Goal: Task Accomplishment & Management: Use online tool/utility

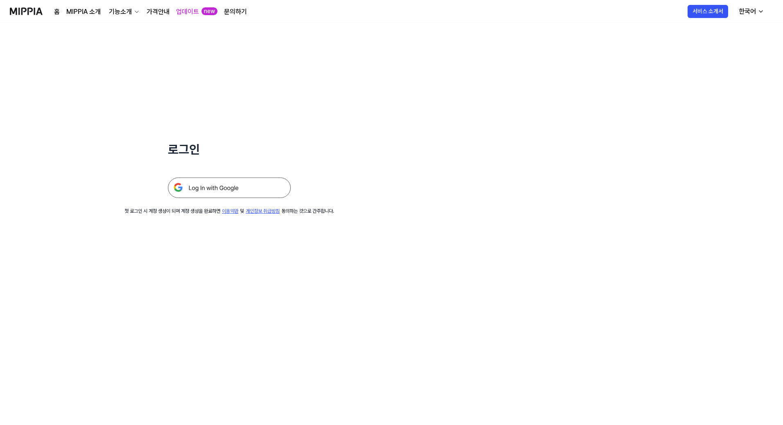
click at [220, 189] on img at bounding box center [229, 188] width 123 height 20
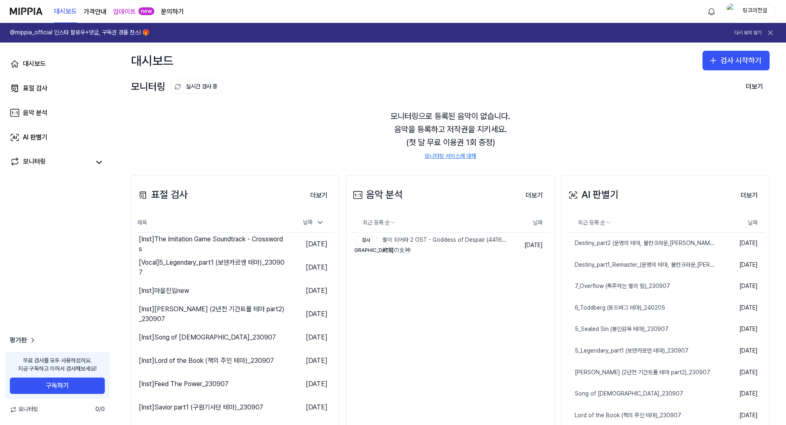
click at [91, 282] on div "대시보드 표절 검사 음악 분석 AI 판별기 모니터링 평가판 무료 검사를 모두 사용하셨어요. 지금 구독하고 이어서 검사해보세요! 구독하기 모니터…" at bounding box center [57, 234] width 115 height 383
click at [757, 9] on div "링크의전설" at bounding box center [755, 11] width 32 height 9
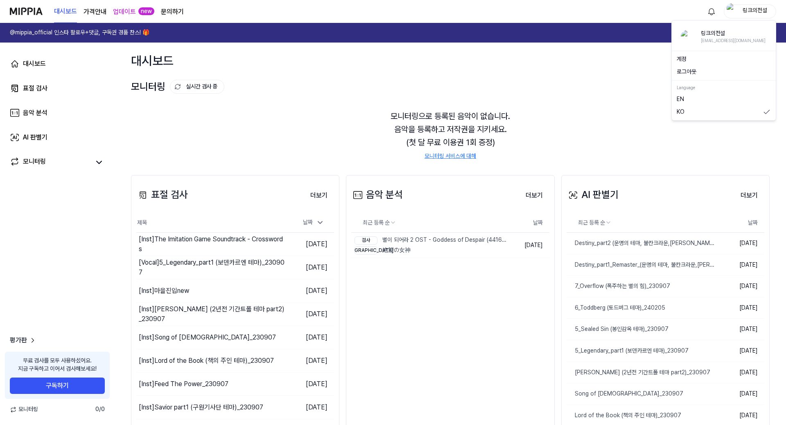
click at [714, 72] on button "로그아웃" at bounding box center [724, 72] width 94 height 8
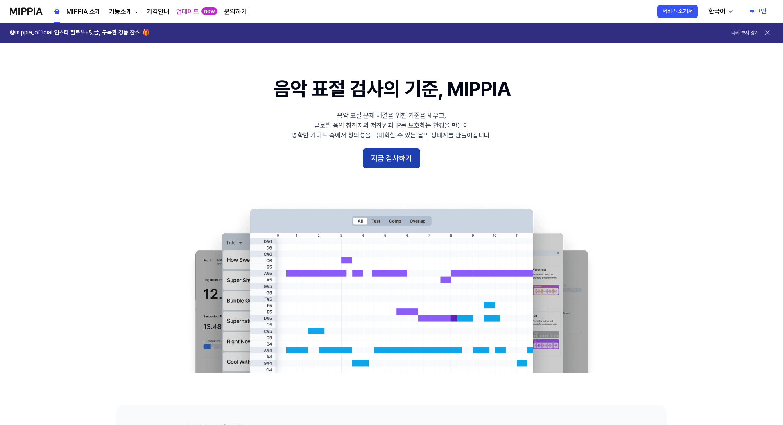
click at [380, 161] on button "지금 검사하기" at bounding box center [391, 159] width 57 height 20
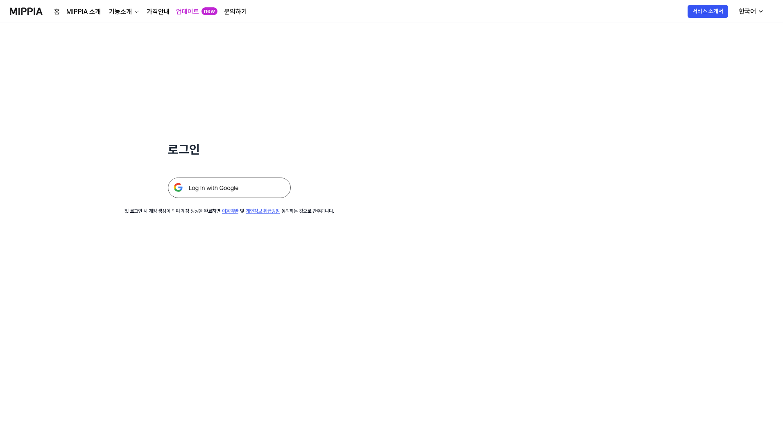
click at [255, 190] on img at bounding box center [229, 188] width 123 height 20
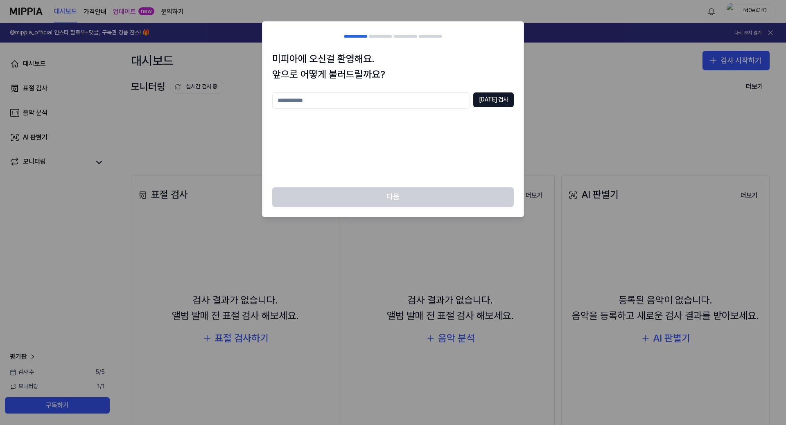
click at [449, 102] on input "text" at bounding box center [371, 101] width 198 height 16
type input "*"
type input "******"
click at [499, 99] on button "[DATE] 검사" at bounding box center [493, 100] width 41 height 15
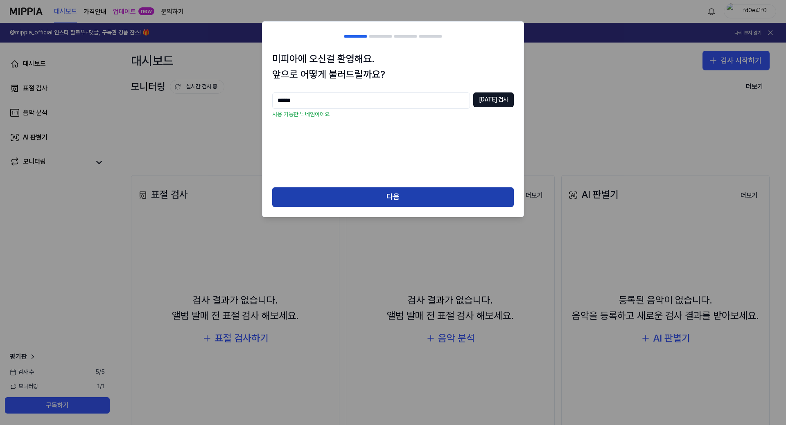
click at [416, 190] on button "다음" at bounding box center [393, 198] width 242 height 20
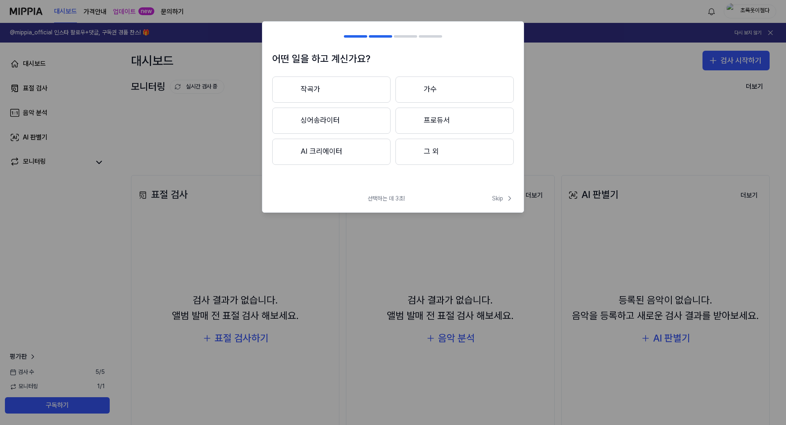
click at [370, 85] on button "작곡가" at bounding box center [331, 90] width 118 height 26
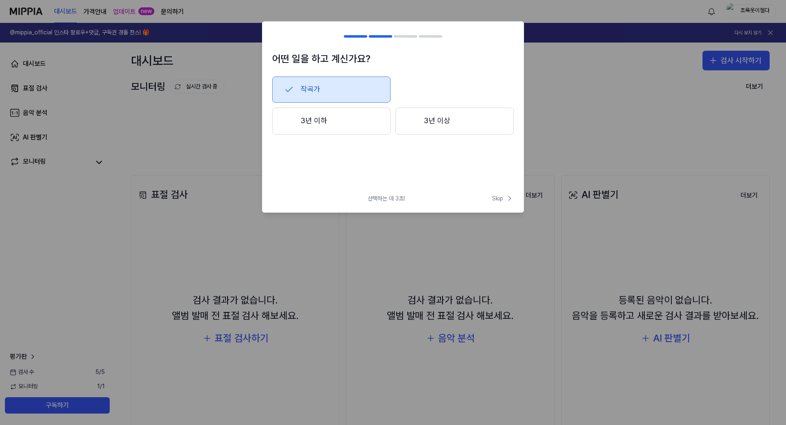
click at [439, 123] on button "3년 이상" at bounding box center [455, 121] width 118 height 27
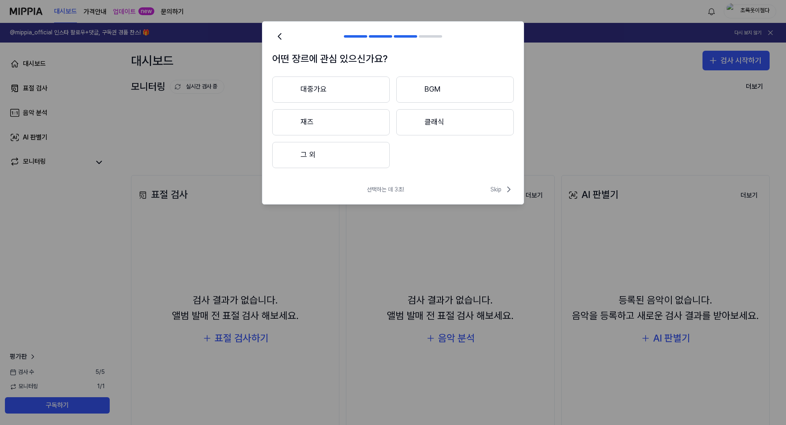
click at [441, 90] on button "BGM" at bounding box center [455, 90] width 118 height 26
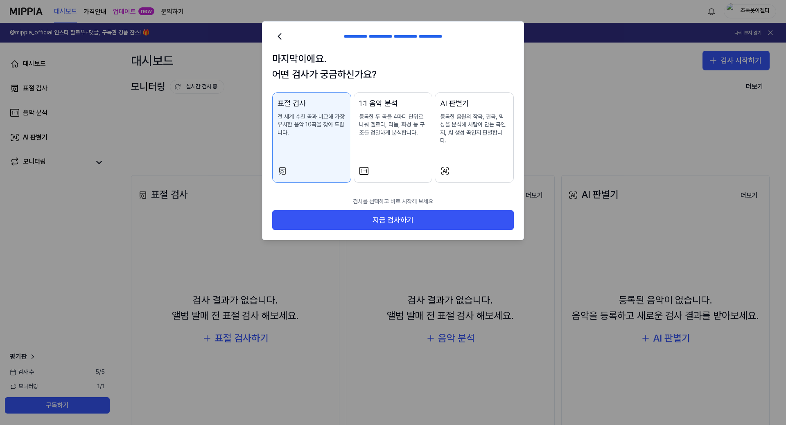
click at [477, 141] on div "AI 판별기 등록한 음원의 작곡, 편곡, 믹싱을 분석해 사람이 만든 곡인지, AI 생성 곡인지 판별합니다." at bounding box center [474, 129] width 68 height 63
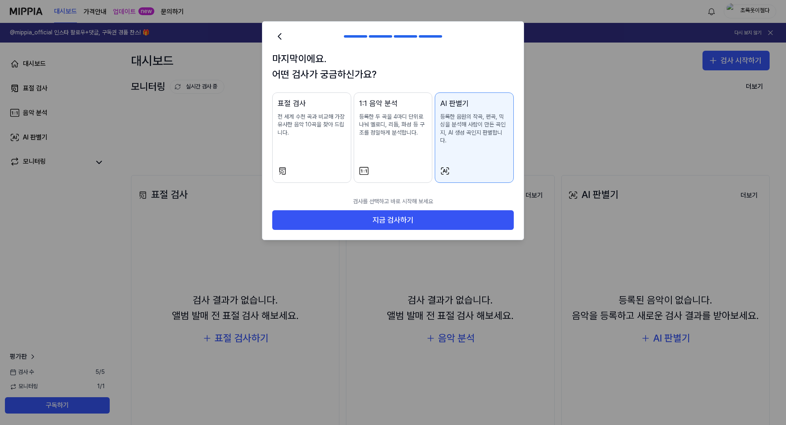
click at [317, 142] on div "표절 검사 전 세계 수천 곡과 비교해 가장 유사한 음악 10곡을 찾아 드립니다." at bounding box center [312, 126] width 68 height 56
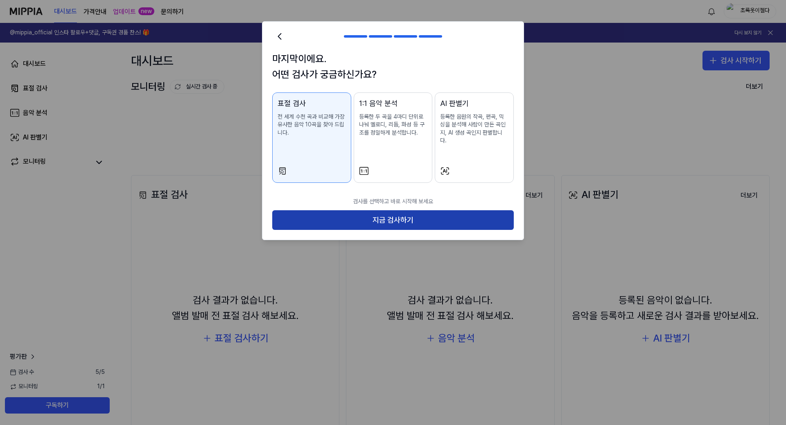
click at [351, 212] on button "지금 검사하기" at bounding box center [393, 220] width 242 height 20
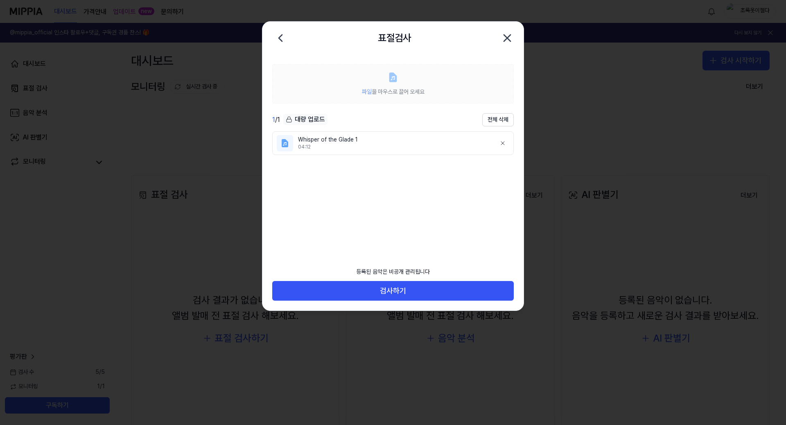
click at [394, 85] on label "파일 을 마우스로 끌어 오세요" at bounding box center [393, 83] width 242 height 39
click at [398, 79] on icon at bounding box center [392, 77] width 11 height 11
click at [373, 239] on ul "Whisper of the Glade 1 04:12" at bounding box center [393, 191] width 242 height 120
click at [378, 276] on div "등록된 음악은 비공개 관리됩니다" at bounding box center [393, 272] width 84 height 18
click at [381, 272] on div "등록된 음악은 비공개 관리됩니다" at bounding box center [393, 272] width 84 height 18
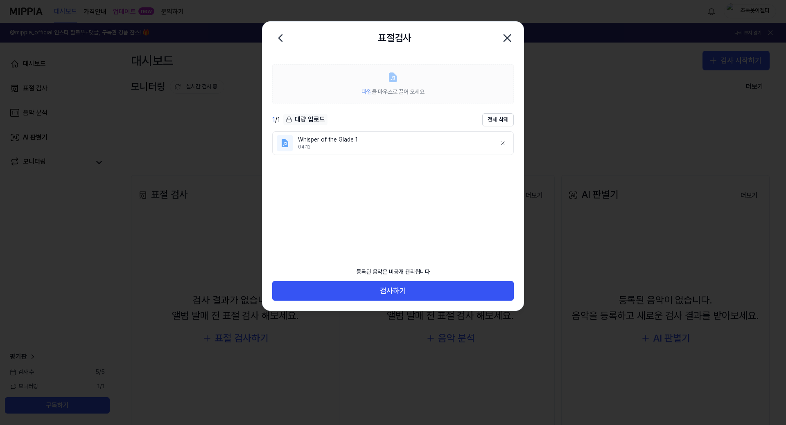
click at [352, 72] on label "파일 을 마우스로 끌어 오세요" at bounding box center [393, 83] width 242 height 39
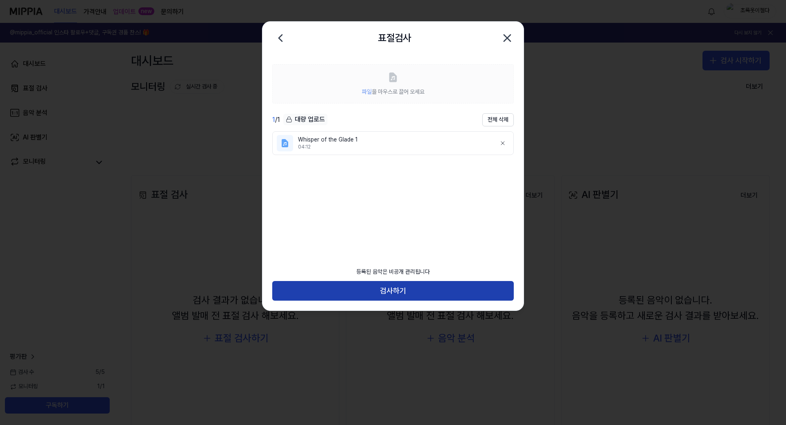
click at [350, 289] on button "검사하기" at bounding box center [393, 291] width 242 height 20
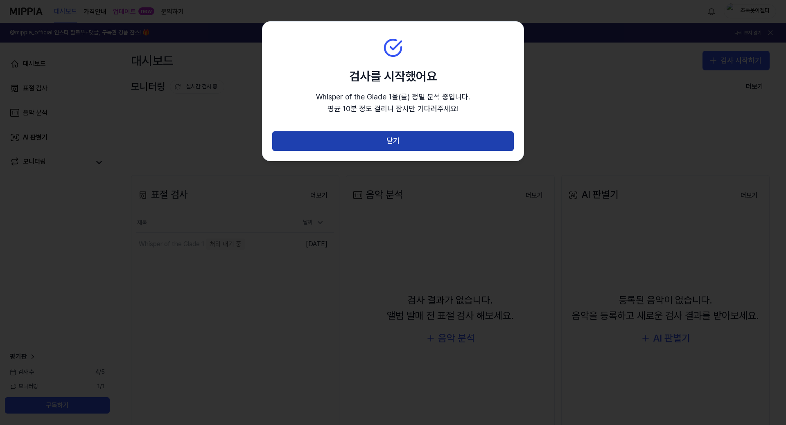
click at [394, 141] on button "닫기" at bounding box center [393, 141] width 242 height 20
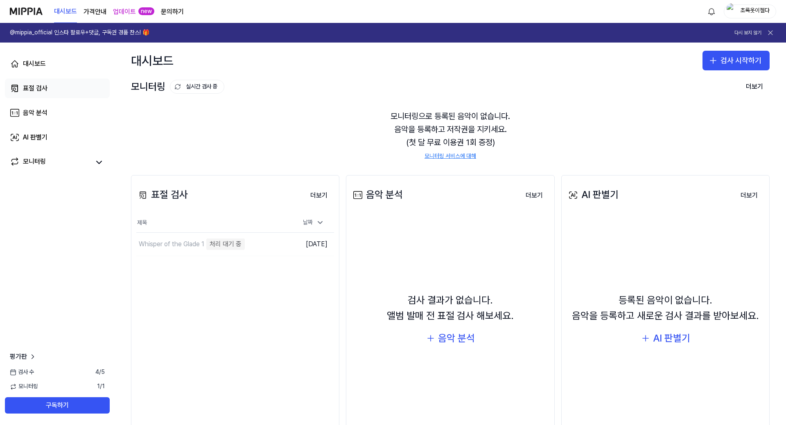
click at [60, 91] on link "표절 검사" at bounding box center [57, 89] width 105 height 20
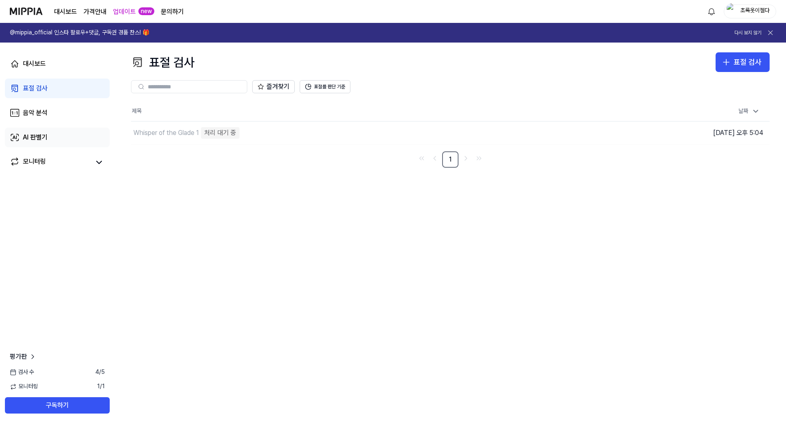
click at [57, 140] on link "AI 판별기" at bounding box center [57, 138] width 105 height 20
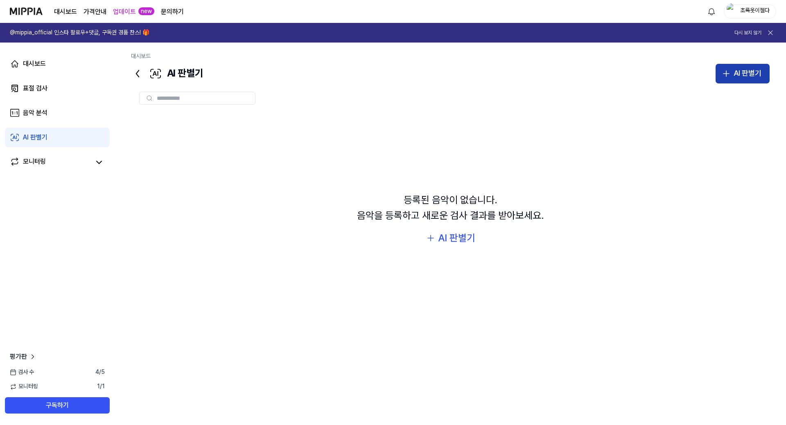
click at [737, 75] on div "AI 판별기" at bounding box center [748, 74] width 28 height 12
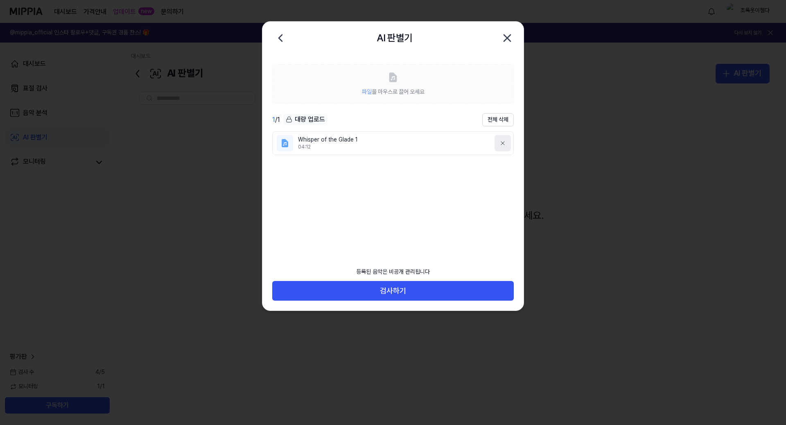
click at [502, 142] on icon at bounding box center [503, 143] width 7 height 7
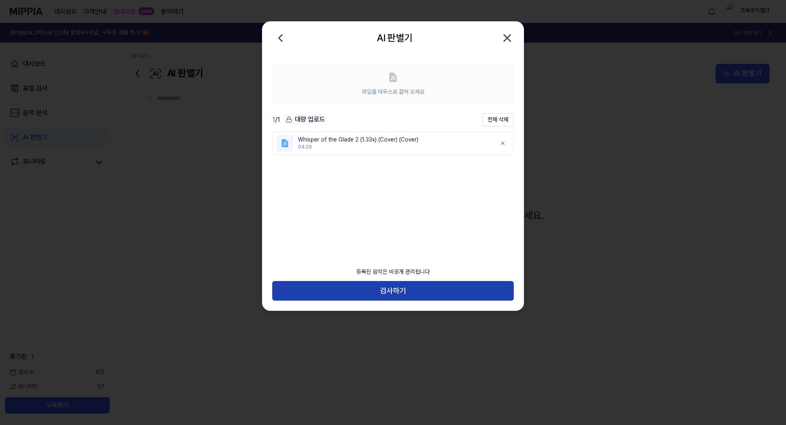
click at [380, 294] on button "검사하기" at bounding box center [393, 291] width 242 height 20
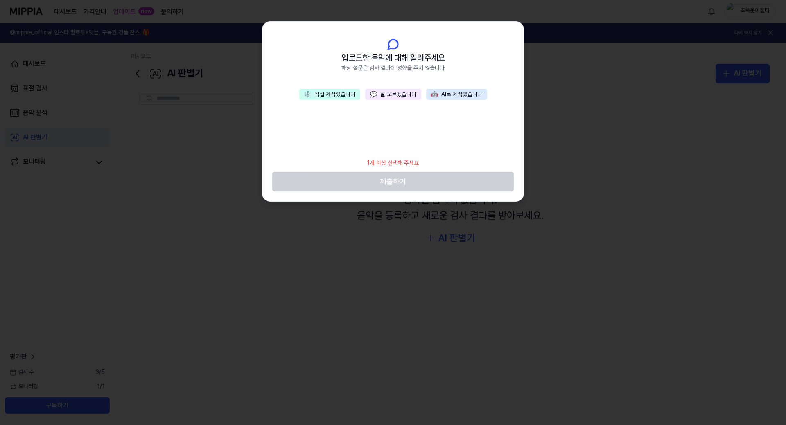
click at [443, 95] on button "🤖 AI로 제작했습니다" at bounding box center [456, 94] width 61 height 11
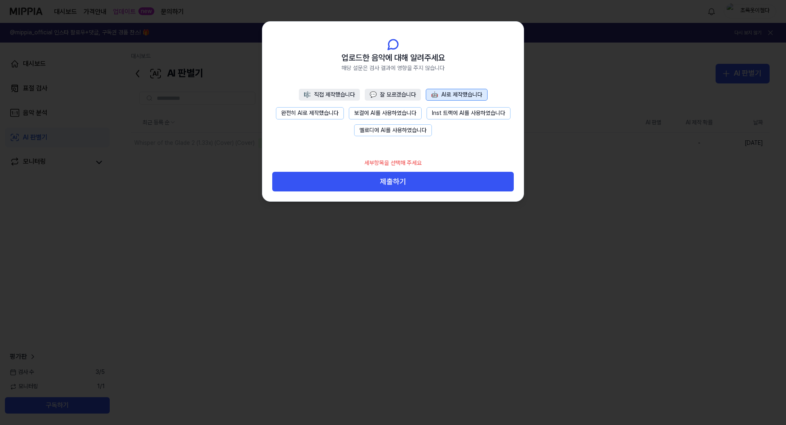
click at [450, 113] on button "Inst 트랙에 AI를 사용하였습니다" at bounding box center [469, 113] width 84 height 12
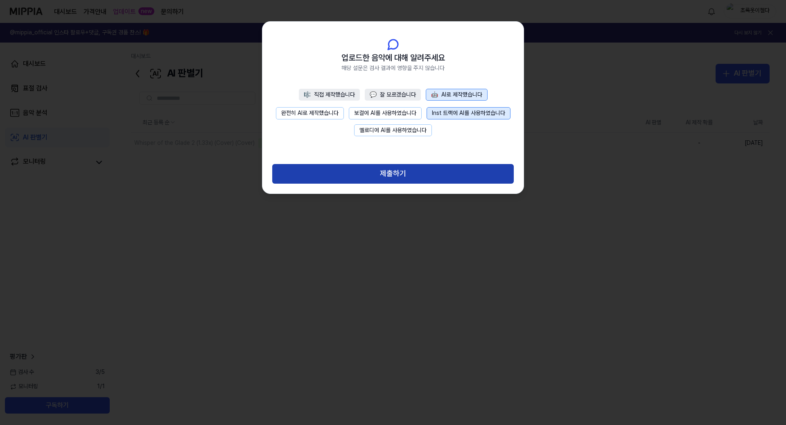
click at [423, 174] on button "제출하기" at bounding box center [393, 174] width 242 height 20
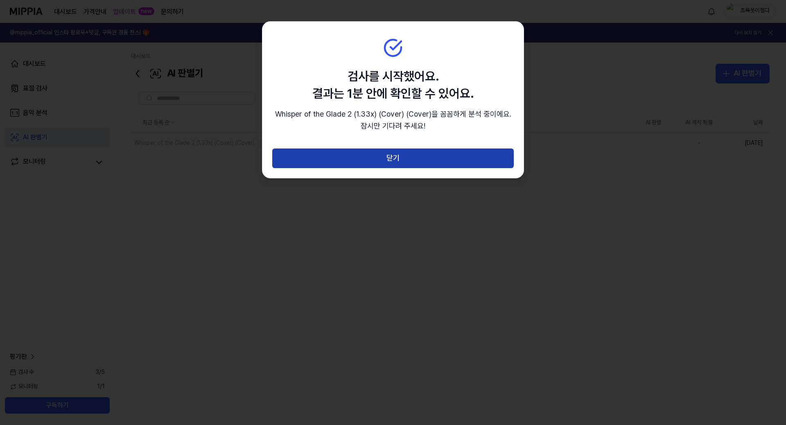
click at [411, 162] on button "닫기" at bounding box center [393, 159] width 242 height 20
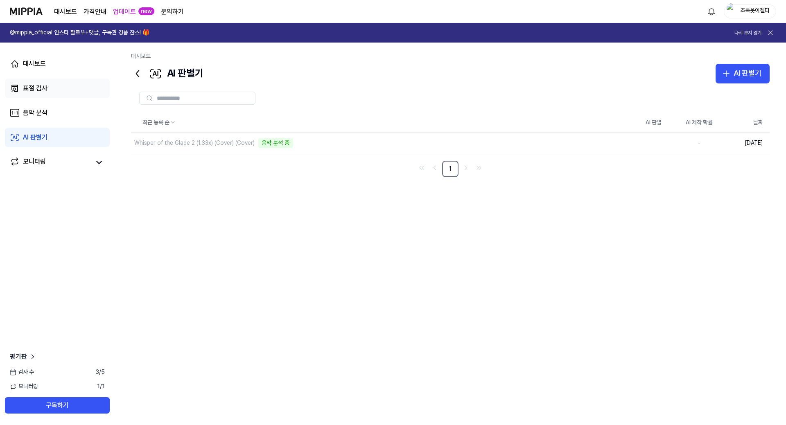
click at [63, 89] on link "표절 검사" at bounding box center [57, 89] width 105 height 20
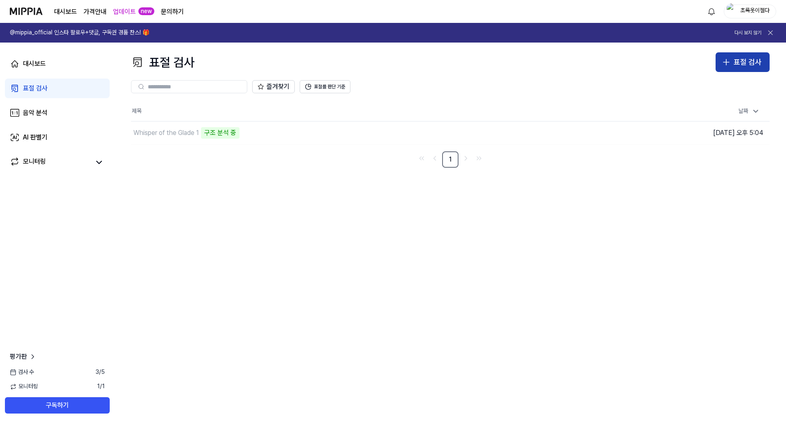
click at [739, 66] on div "표절 검사" at bounding box center [748, 63] width 28 height 12
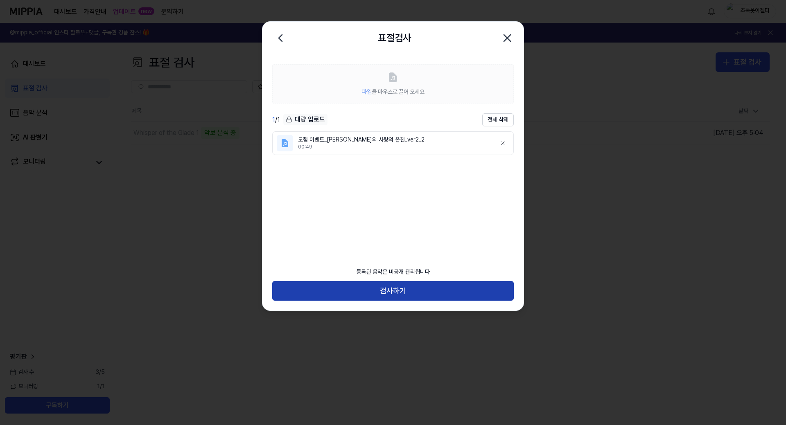
click at [392, 288] on button "검사하기" at bounding box center [393, 291] width 242 height 20
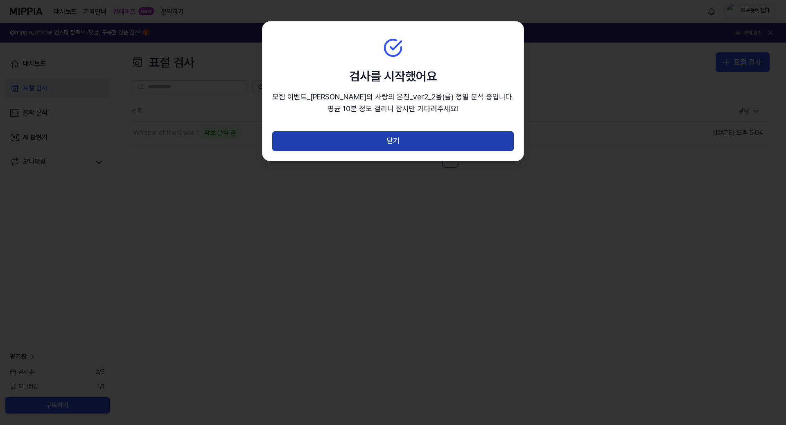
click at [343, 142] on button "닫기" at bounding box center [393, 141] width 242 height 20
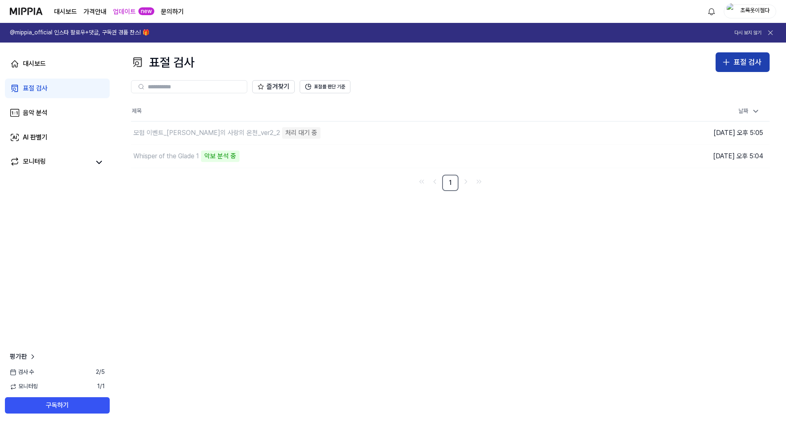
click at [731, 65] on icon "button" at bounding box center [726, 62] width 10 height 10
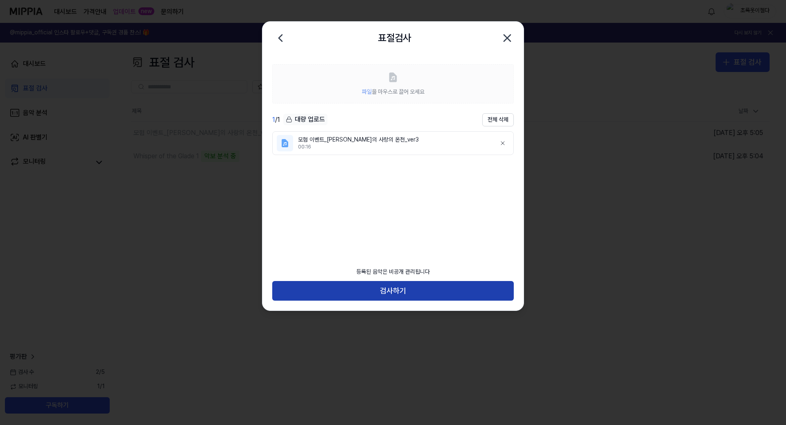
click at [380, 288] on button "검사하기" at bounding box center [393, 291] width 242 height 20
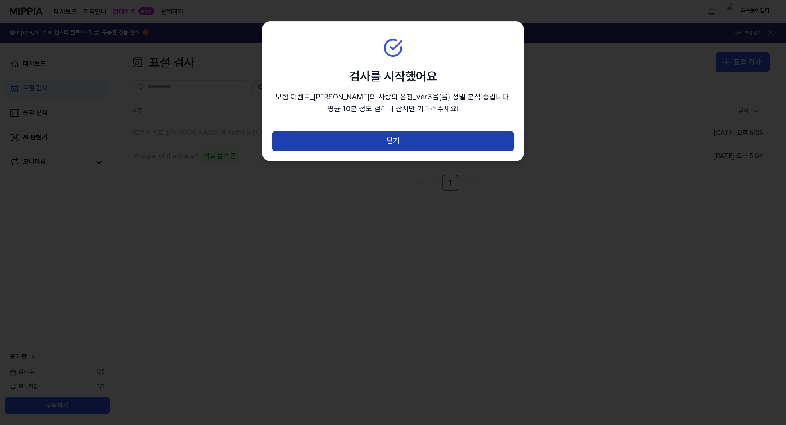
click at [388, 142] on button "닫기" at bounding box center [393, 141] width 242 height 20
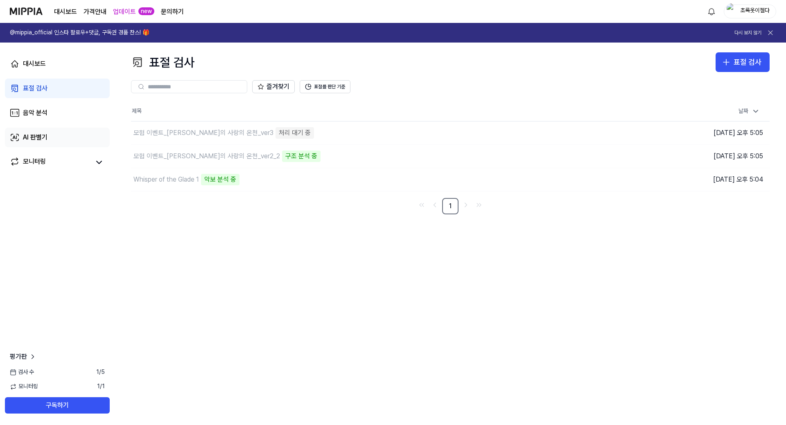
click at [56, 135] on link "AI 판별기" at bounding box center [57, 138] width 105 height 20
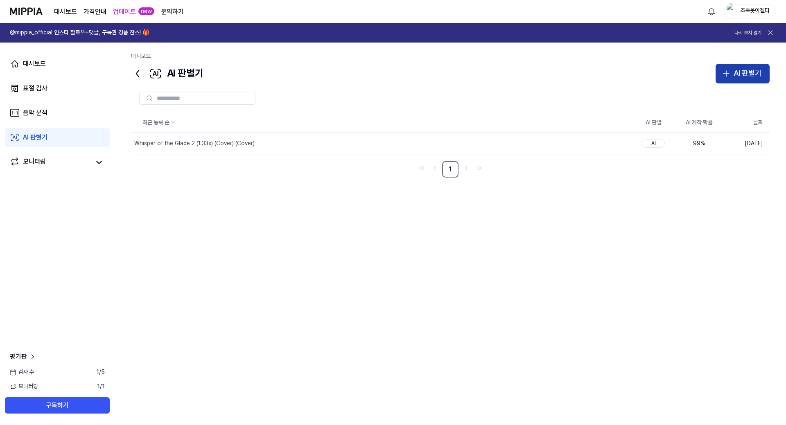
click at [754, 78] on div "AI 판별기" at bounding box center [748, 74] width 28 height 12
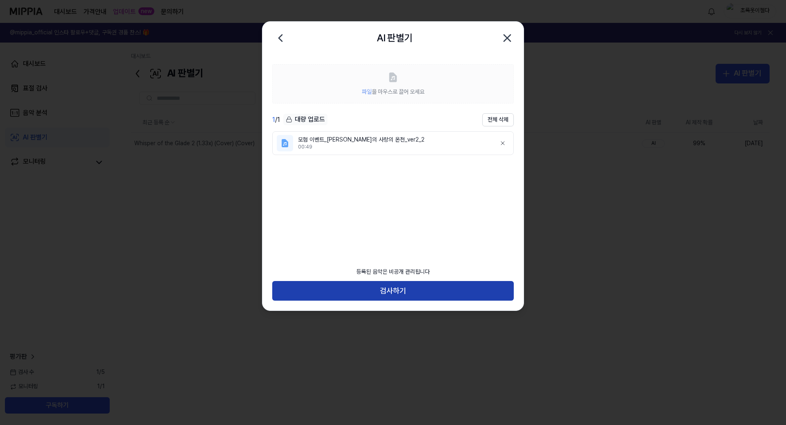
click at [396, 298] on button "검사하기" at bounding box center [393, 291] width 242 height 20
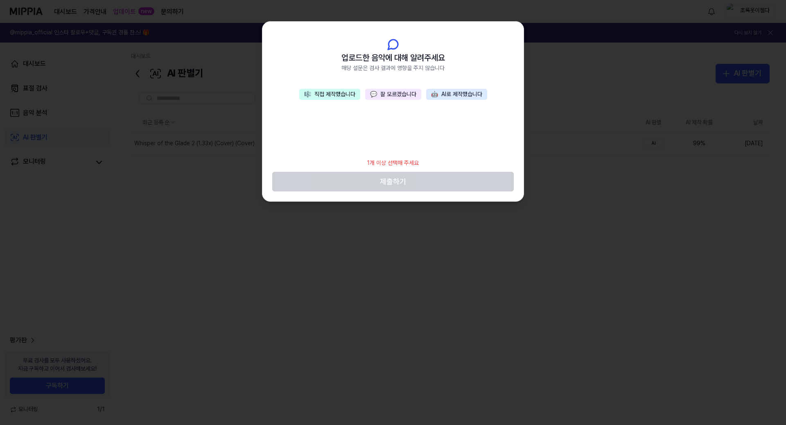
click at [341, 94] on button "🎼 직접 제작했습니다" at bounding box center [329, 94] width 61 height 11
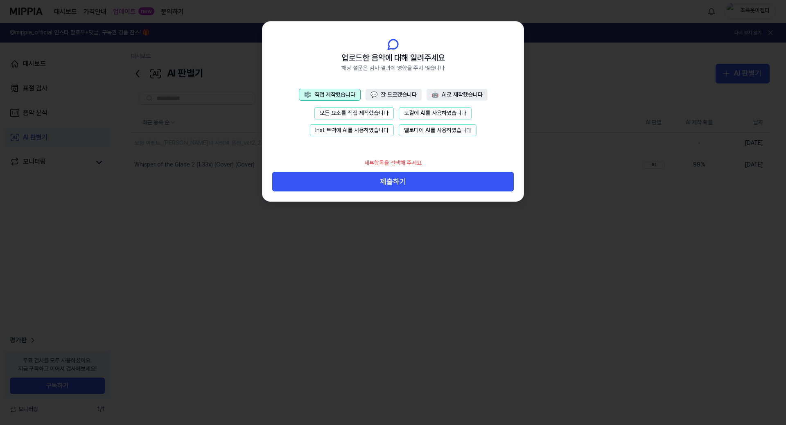
click at [368, 131] on button "Inst 트랙에 AI를 사용하였습니다" at bounding box center [352, 130] width 84 height 12
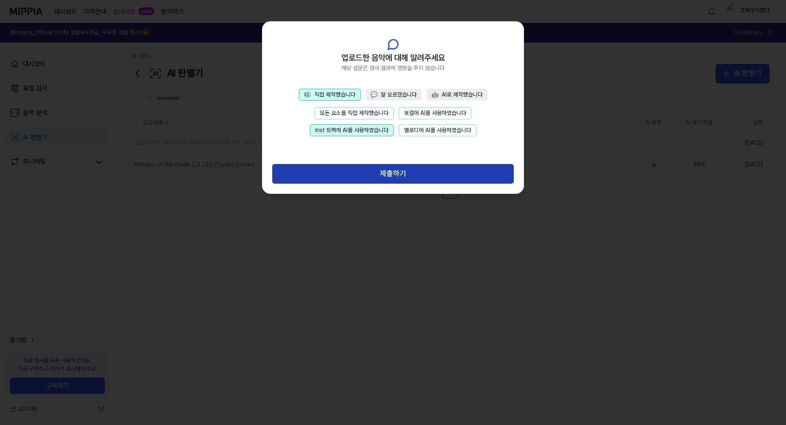
click at [380, 171] on button "제출하기" at bounding box center [393, 174] width 242 height 20
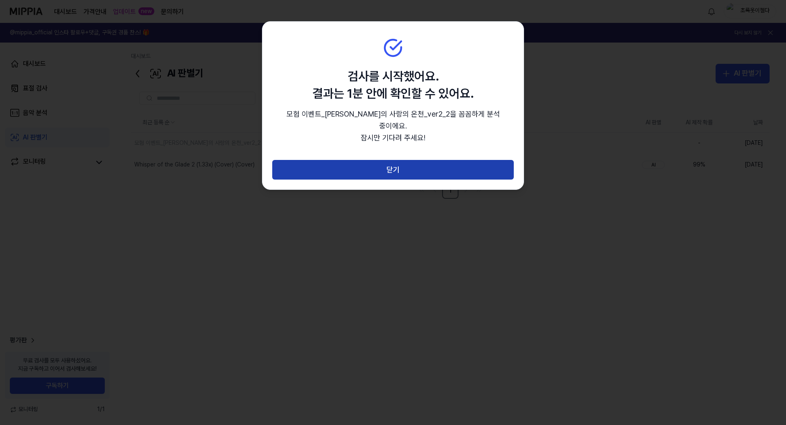
click at [352, 160] on button "닫기" at bounding box center [393, 170] width 242 height 20
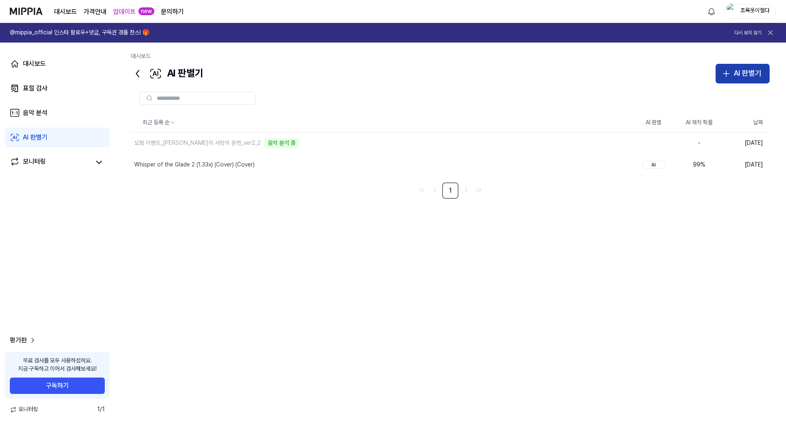
click at [731, 69] on icon "button" at bounding box center [726, 74] width 10 height 10
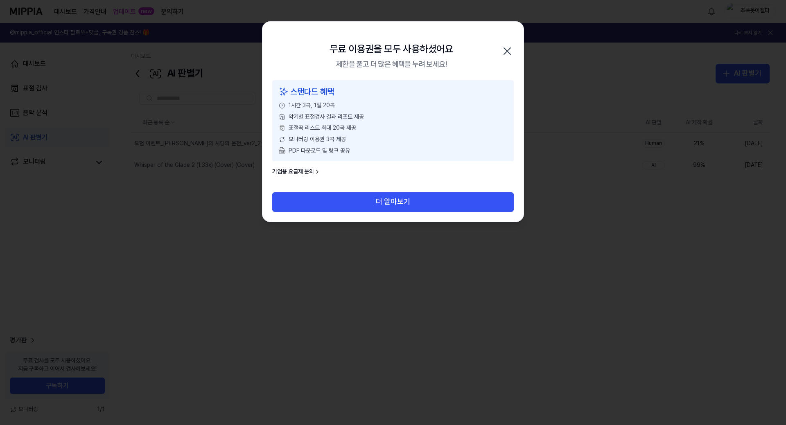
click at [504, 54] on icon "button" at bounding box center [507, 51] width 7 height 7
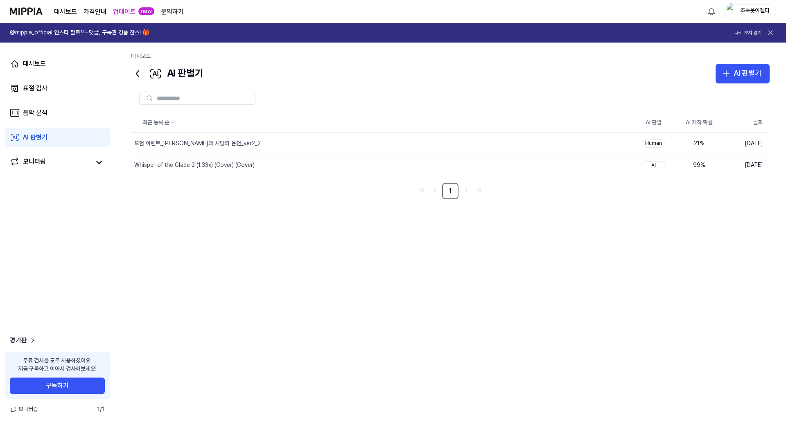
click at [253, 198] on nav "1" at bounding box center [450, 191] width 639 height 16
click at [43, 117] on div "음악 분석" at bounding box center [35, 113] width 25 height 10
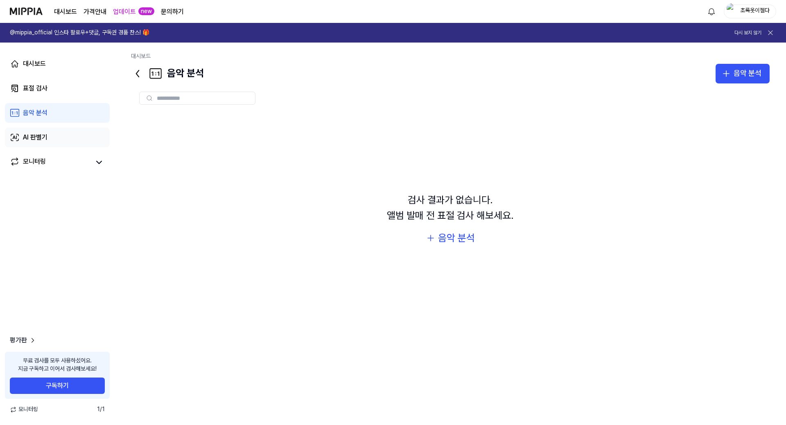
click at [46, 134] on div "AI 판별기" at bounding box center [35, 138] width 25 height 10
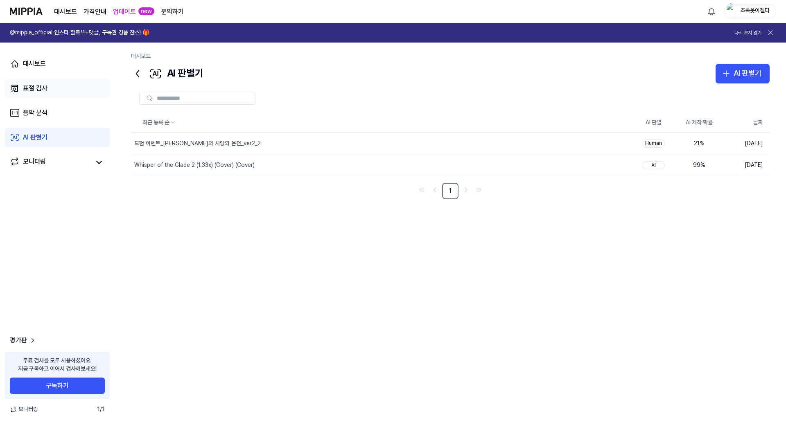
click at [61, 93] on link "표절 검사" at bounding box center [57, 89] width 105 height 20
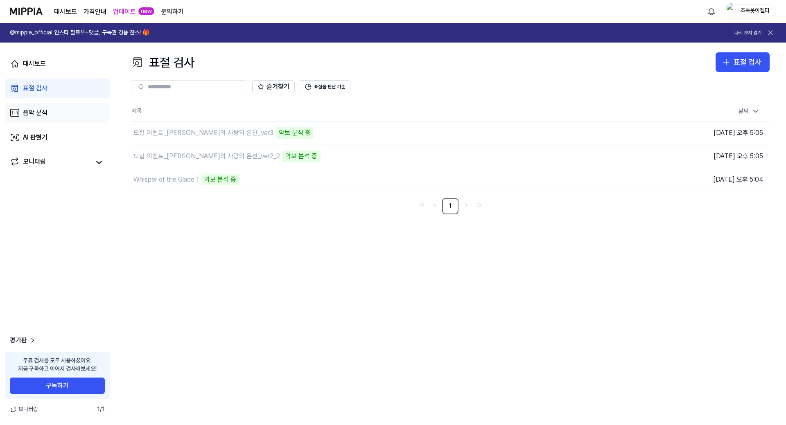
click at [55, 116] on link "음악 분석" at bounding box center [57, 113] width 105 height 20
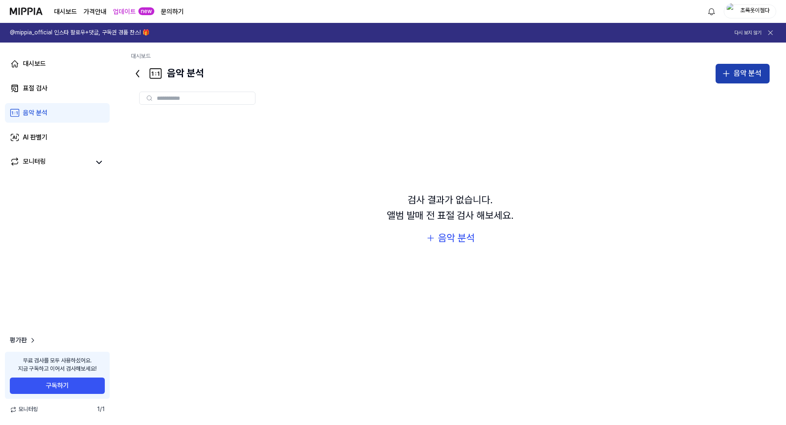
click at [733, 74] on button "음악 분석" at bounding box center [743, 74] width 54 height 20
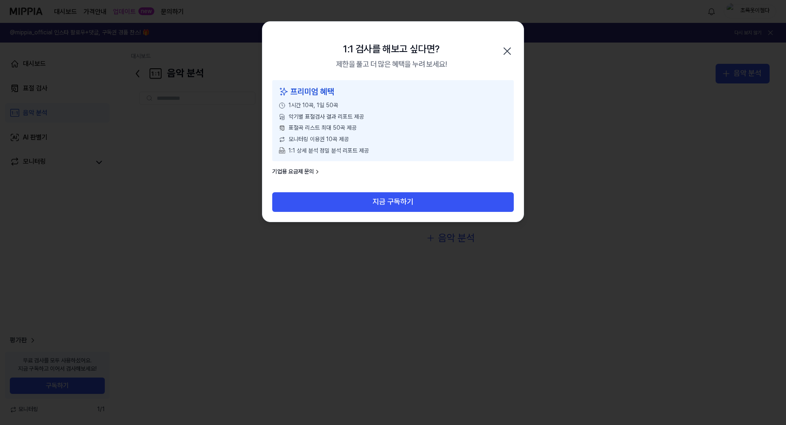
click at [511, 51] on icon "button" at bounding box center [507, 51] width 13 height 13
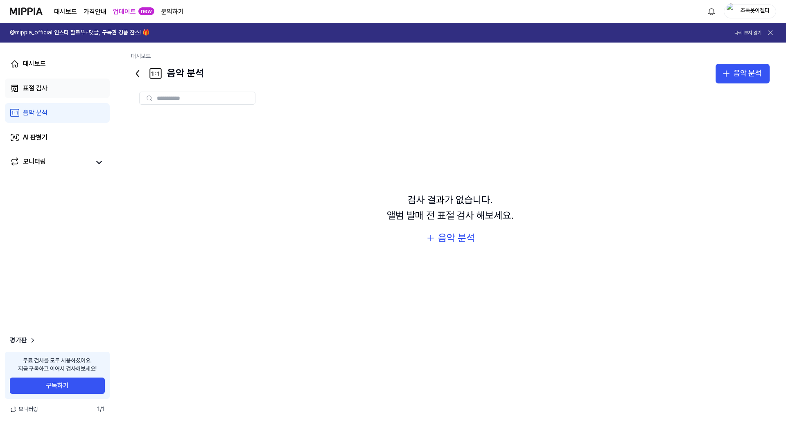
click at [53, 86] on link "표절 검사" at bounding box center [57, 89] width 105 height 20
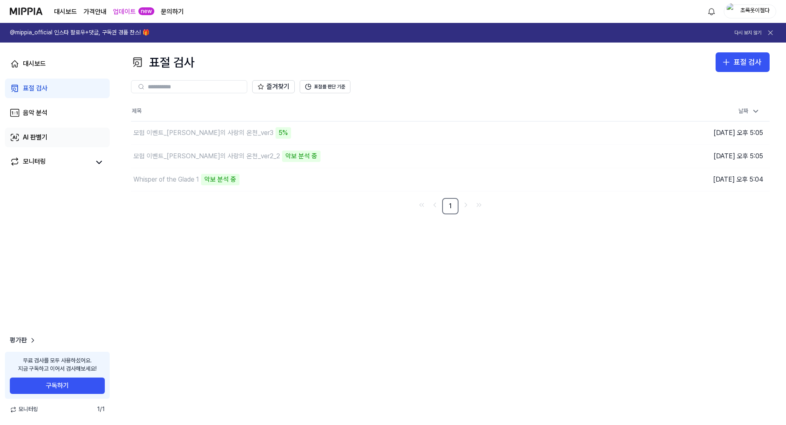
click at [46, 139] on div "AI 판별기" at bounding box center [35, 138] width 25 height 10
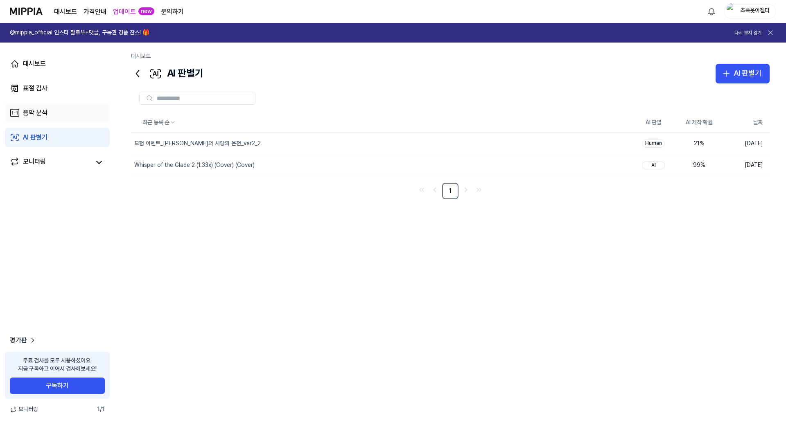
click at [54, 107] on link "음악 분석" at bounding box center [57, 113] width 105 height 20
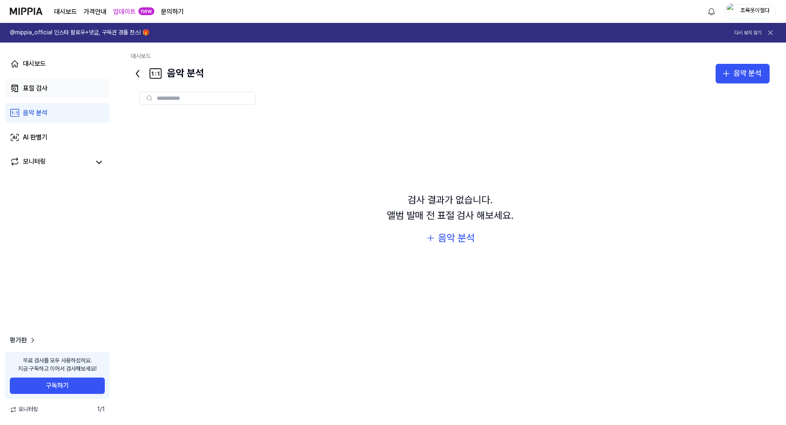
click at [54, 90] on link "표절 검사" at bounding box center [57, 89] width 105 height 20
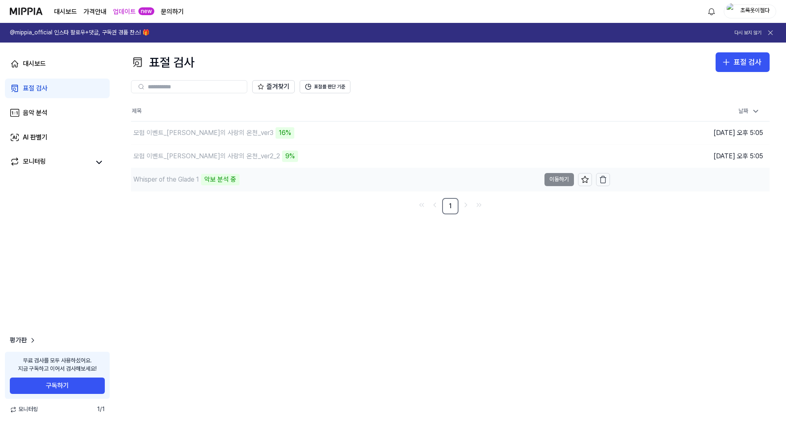
click at [320, 177] on div "Whisper of the Glade 1 악보 분석 중" at bounding box center [335, 179] width 409 height 23
click at [559, 184] on td "Whisper of the Glade 1 악보 분석 중 이동하기" at bounding box center [370, 179] width 479 height 23
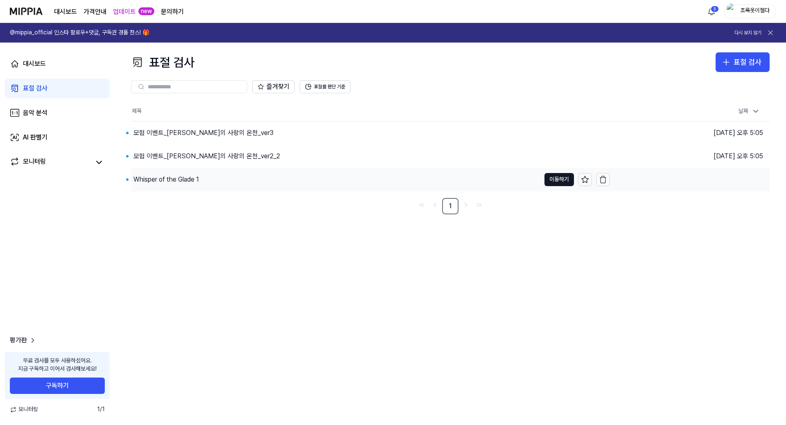
click at [235, 183] on div "Whisper of the Glade 1" at bounding box center [335, 179] width 409 height 23
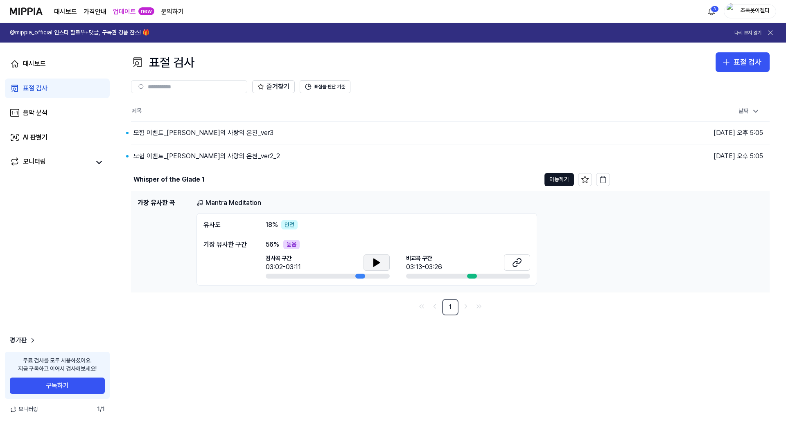
click at [379, 261] on icon at bounding box center [377, 263] width 10 height 10
click at [375, 259] on icon at bounding box center [377, 263] width 10 height 10
click at [513, 260] on icon at bounding box center [517, 263] width 10 height 10
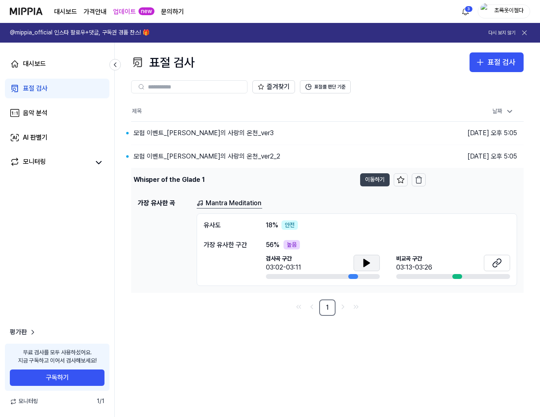
click at [371, 182] on button "이동하기" at bounding box center [374, 179] width 29 height 13
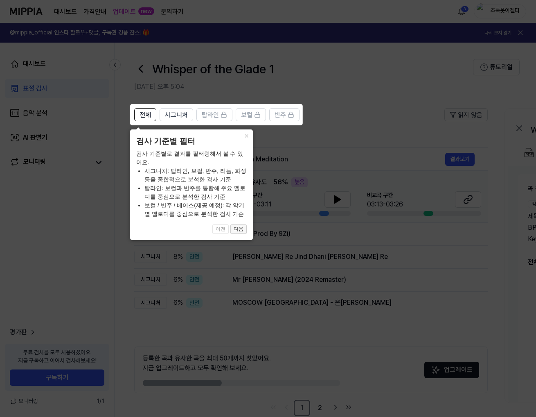
click at [238, 229] on button "다음" at bounding box center [239, 229] width 16 height 10
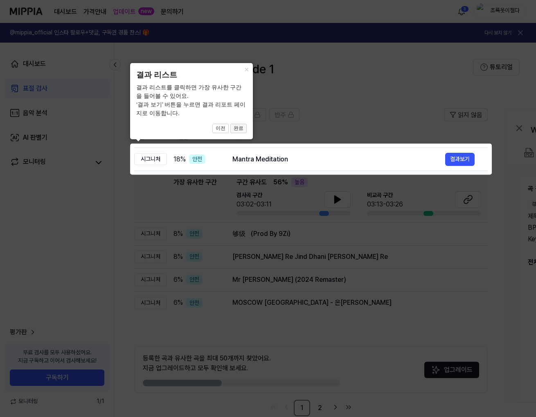
click at [244, 130] on button "완료" at bounding box center [239, 129] width 16 height 10
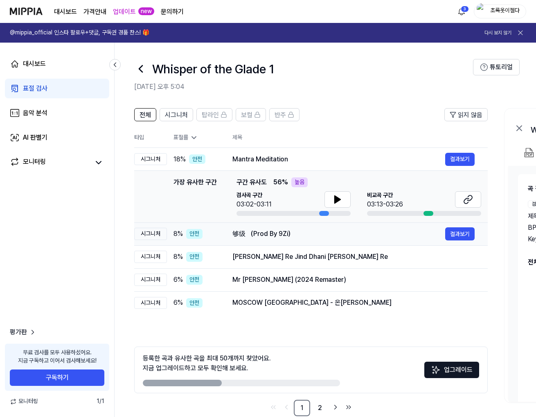
click at [386, 228] on div "够级 （Prod By 9Zi） 결과보기" at bounding box center [354, 233] width 242 height 13
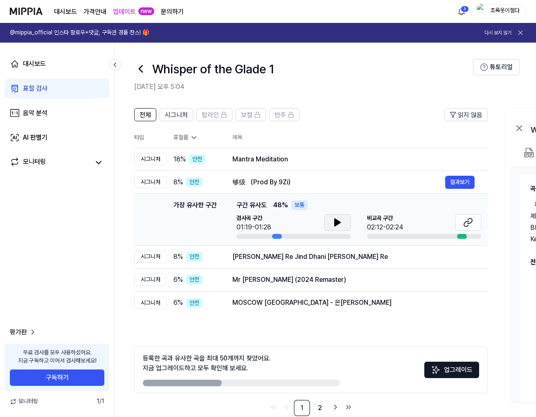
click at [344, 221] on button at bounding box center [338, 222] width 26 height 16
click at [342, 221] on icon at bounding box center [338, 222] width 10 height 10
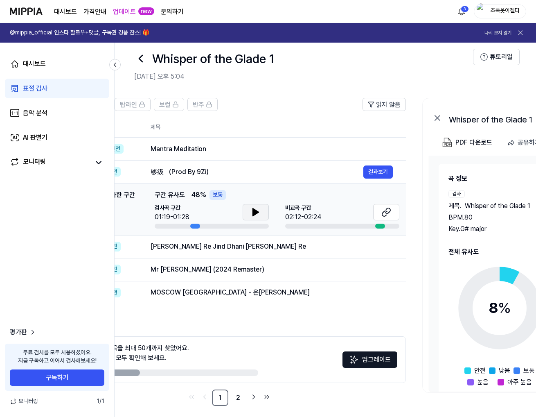
scroll to position [16, 0]
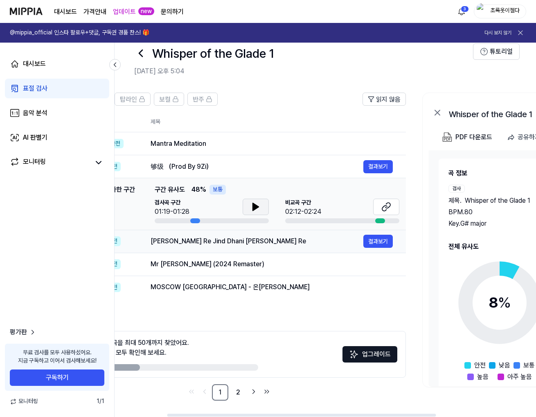
click at [252, 242] on div "[PERSON_NAME] Re Jind Dhani [PERSON_NAME] Re" at bounding box center [257, 241] width 213 height 10
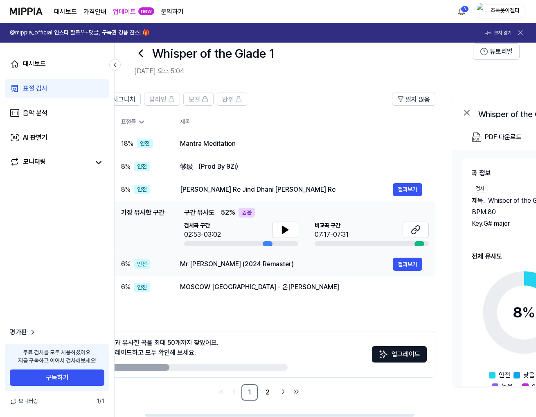
scroll to position [0, 41]
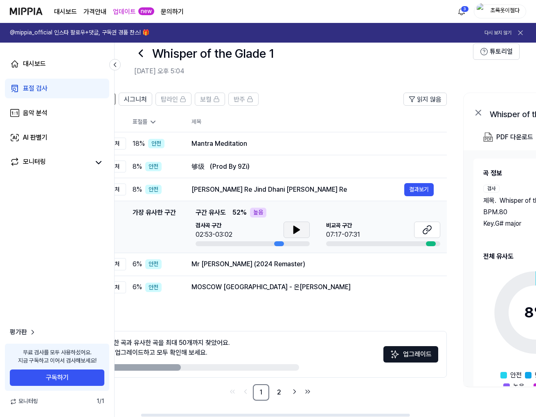
click at [300, 230] on icon at bounding box center [297, 230] width 10 height 10
click at [300, 231] on icon at bounding box center [297, 230] width 10 height 10
click at [431, 231] on icon at bounding box center [428, 230] width 10 height 10
click at [253, 266] on div "Mr [PERSON_NAME] (2024 Remaster)" at bounding box center [298, 264] width 213 height 10
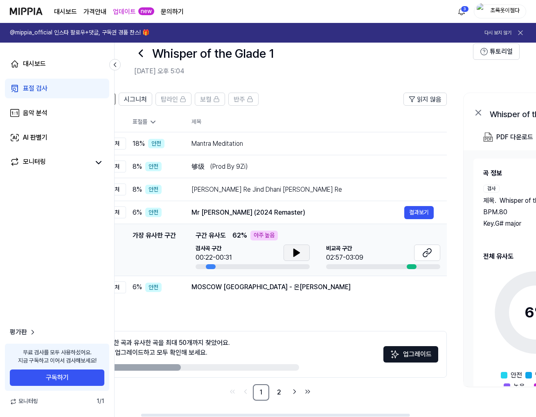
click at [292, 250] on icon at bounding box center [297, 253] width 10 height 10
click at [298, 251] on icon at bounding box center [299, 252] width 2 height 7
click at [421, 253] on button at bounding box center [427, 252] width 26 height 16
click at [90, 284] on div "대시보드 표절 검사 음악 분석 AI 판별기 모니터링 평가판 무료 검사를 모두 사용하셨어요. 지금 구독하고 이어서 검사해보세요! 구독하기 모니터…" at bounding box center [57, 230] width 115 height 374
click at [290, 276] on td "MOSCOW MOSCOW - 온앤오프 결과보기" at bounding box center [313, 287] width 269 height 23
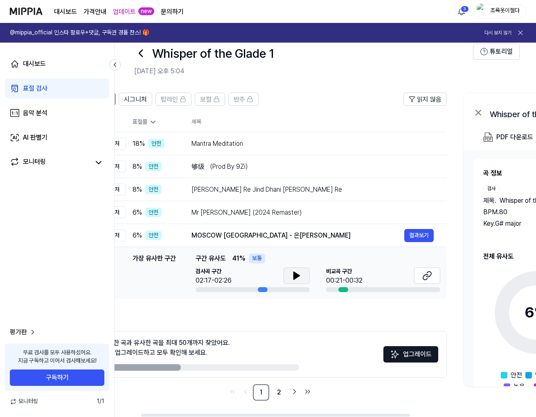
click at [288, 280] on button at bounding box center [297, 275] width 26 height 16
click at [292, 277] on icon at bounding box center [297, 276] width 10 height 10
click at [49, 133] on link "AI 판별기" at bounding box center [57, 138] width 104 height 20
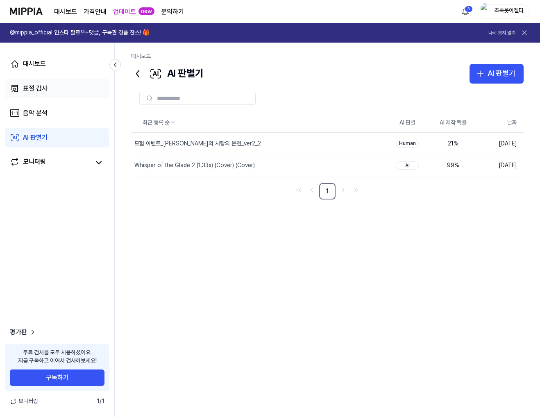
click at [68, 90] on link "표절 검사" at bounding box center [57, 89] width 104 height 20
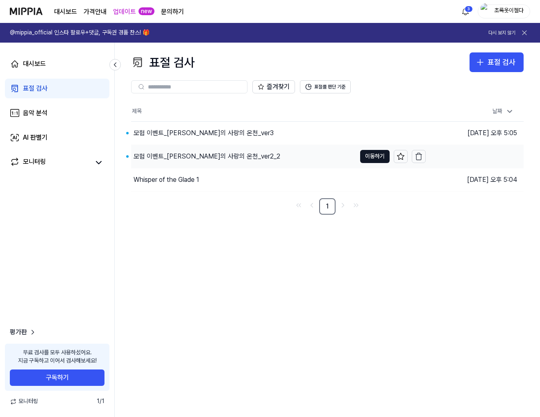
click at [222, 158] on div "모험 이벤트_[PERSON_NAME]의 사랑의 온천_ver2_2" at bounding box center [206, 156] width 147 height 10
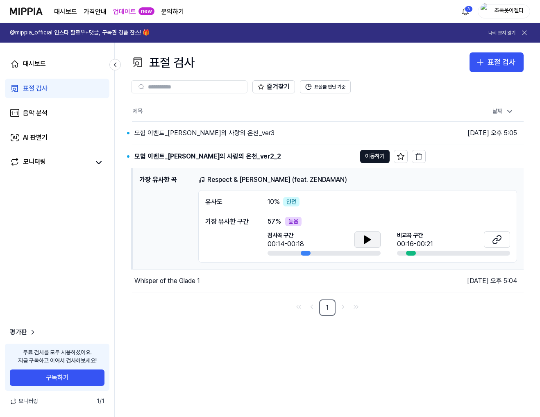
click at [369, 239] on icon at bounding box center [367, 239] width 6 height 7
click at [333, 140] on div "모험 이벤트_[PERSON_NAME]의 사랑의 온천_ver3" at bounding box center [244, 133] width 224 height 23
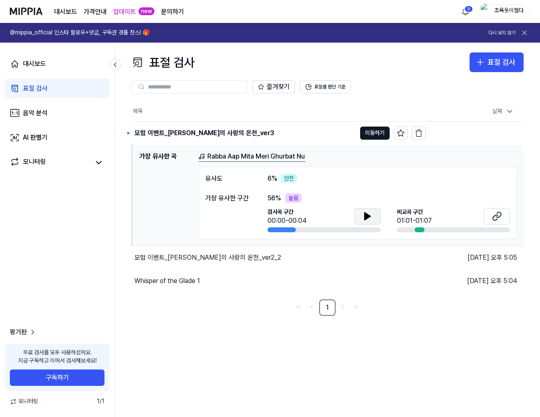
click at [367, 219] on icon at bounding box center [367, 216] width 6 height 7
click at [371, 216] on icon at bounding box center [367, 216] width 10 height 10
click at [495, 215] on icon at bounding box center [495, 217] width 5 height 5
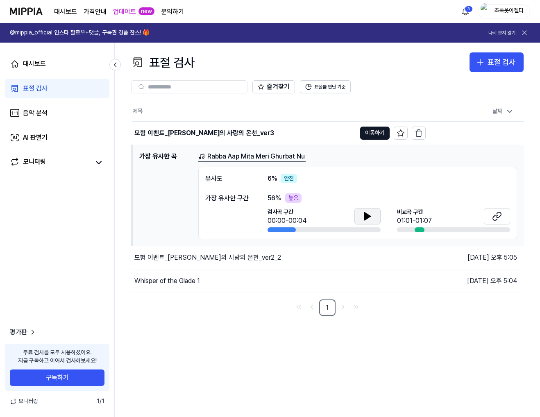
click at [211, 18] on div "대시보드 가격안내 업데이트 new 문의하기 3 초록옷이젤다" at bounding box center [270, 11] width 520 height 23
click at [371, 215] on icon at bounding box center [367, 216] width 10 height 10
click at [367, 213] on icon at bounding box center [367, 216] width 10 height 10
click at [77, 136] on link "AI 판별기" at bounding box center [57, 138] width 104 height 20
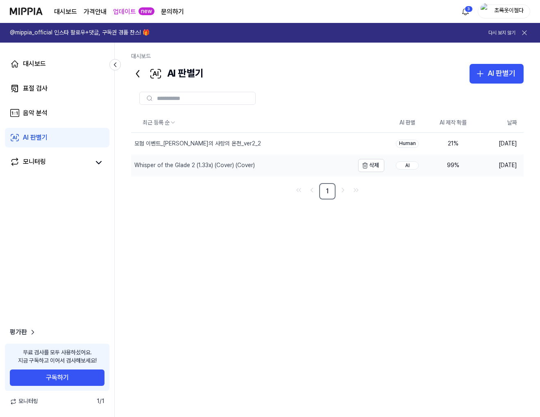
click at [244, 165] on div "Whisper of the Glade 2 (1.33x) (Cover) (Cover)" at bounding box center [194, 165] width 120 height 8
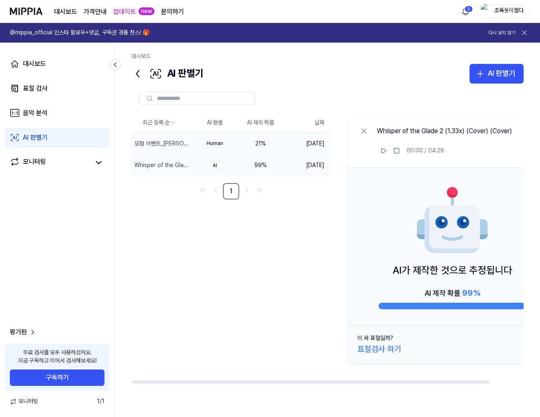
click at [258, 145] on div "21 %" at bounding box center [260, 144] width 33 height 8
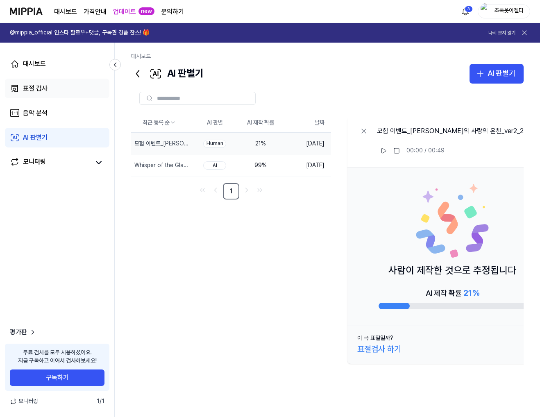
click at [77, 92] on link "표절 검사" at bounding box center [57, 89] width 104 height 20
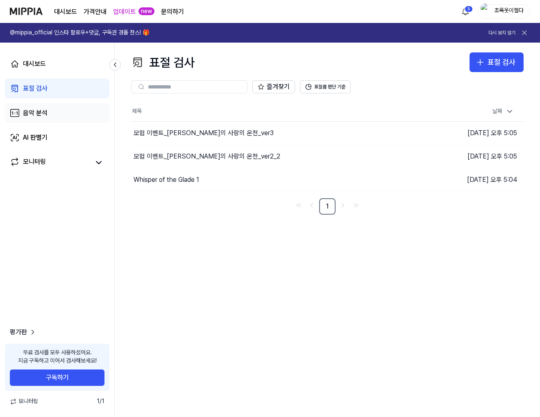
click at [72, 111] on link "음악 분석" at bounding box center [57, 113] width 104 height 20
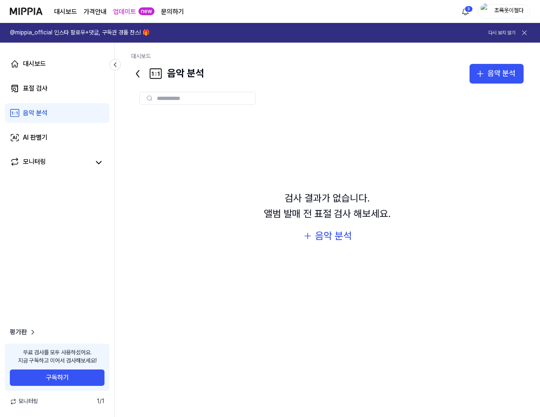
drag, startPoint x: 323, startPoint y: 166, endPoint x: 300, endPoint y: 162, distance: 23.7
click at [295, 161] on div "검사 결과가 없습니다. 앨범 발매 전 표절 검사 해보세요. 음악 분석" at bounding box center [327, 217] width 392 height 208
click at [510, 151] on div "검사 결과가 없습니다. 앨범 발매 전 표절 검사 해보세요. 음악 분석" at bounding box center [327, 217] width 392 height 208
click at [470, 6] on html "대시보드 가격안내 업데이트 new 문의하기 3 초록옷이젤다 @mippia_official 인스타 팔로우+댓글, 구독권 경품 찬스! 🎁 다시 보…" at bounding box center [270, 208] width 540 height 417
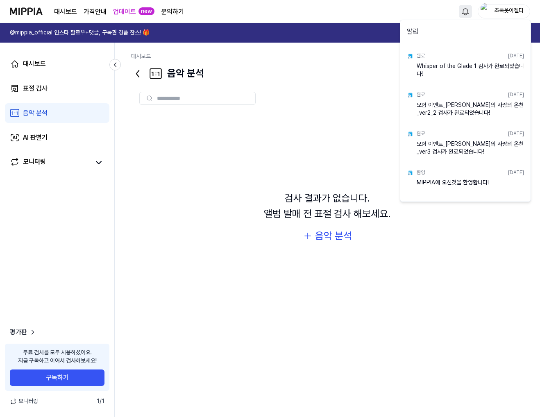
click at [359, 155] on html "대시보드 가격안내 업데이트 new 문의하기 초록옷이젤다 @mippia_official 인스타 팔로우+댓글, 구독권 경품 찬스! 🎁 다시 보지 …" at bounding box center [270, 208] width 540 height 417
